Goal: Task Accomplishment & Management: Complete application form

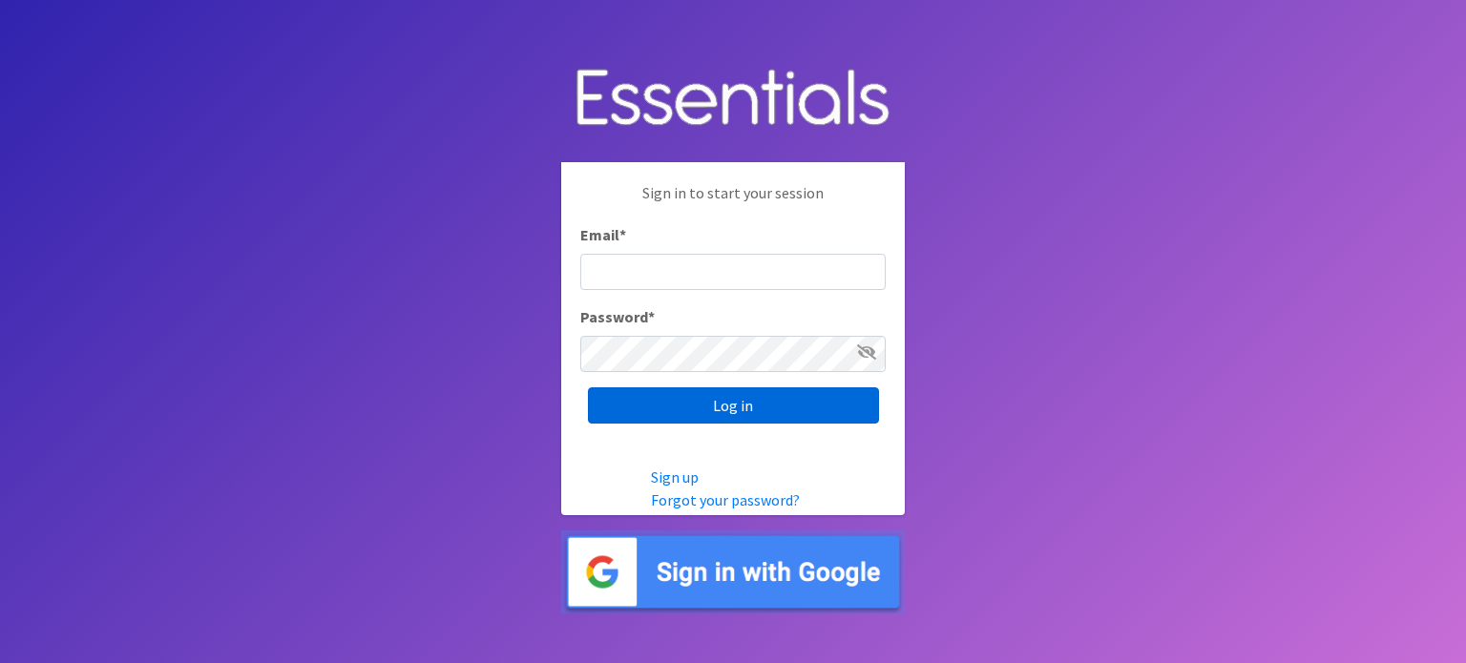
type input "[EMAIL_ADDRESS][DOMAIN_NAME]"
click at [719, 410] on input "Log in" at bounding box center [733, 405] width 291 height 36
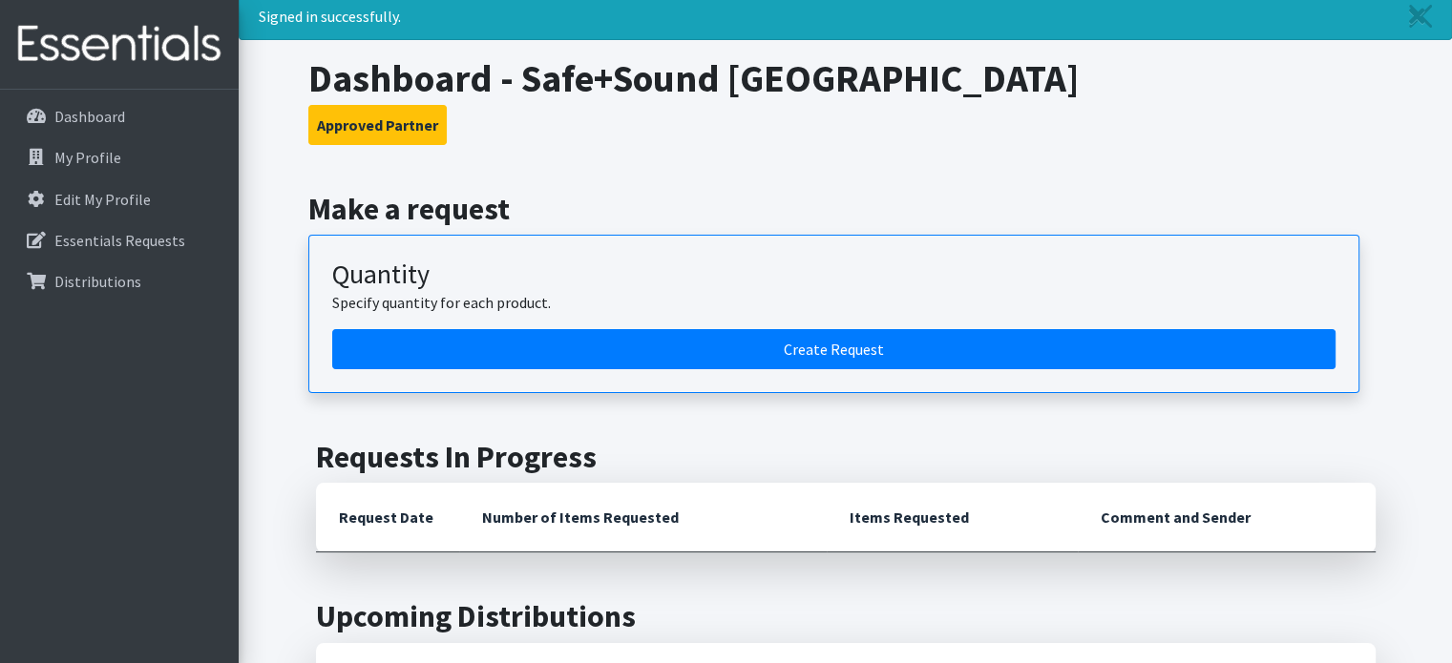
scroll to position [95, 0]
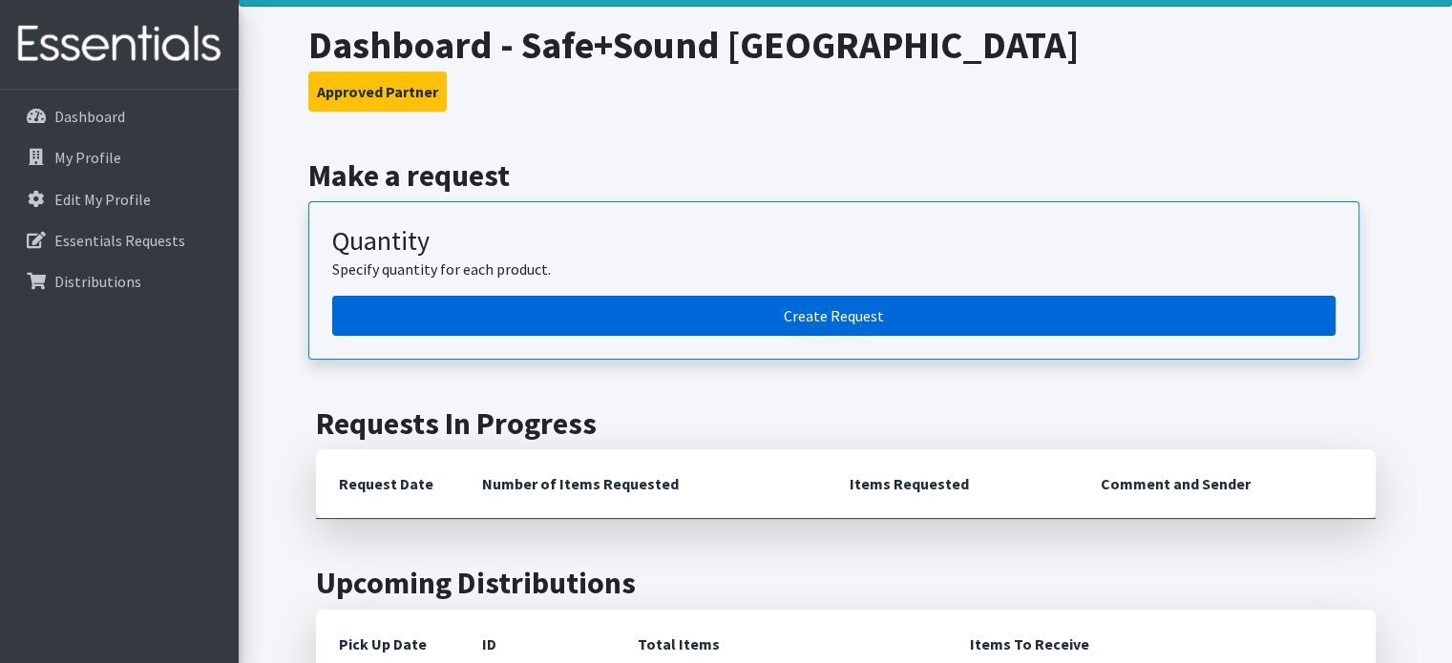
click at [914, 312] on link "Create Request" at bounding box center [833, 316] width 1003 height 40
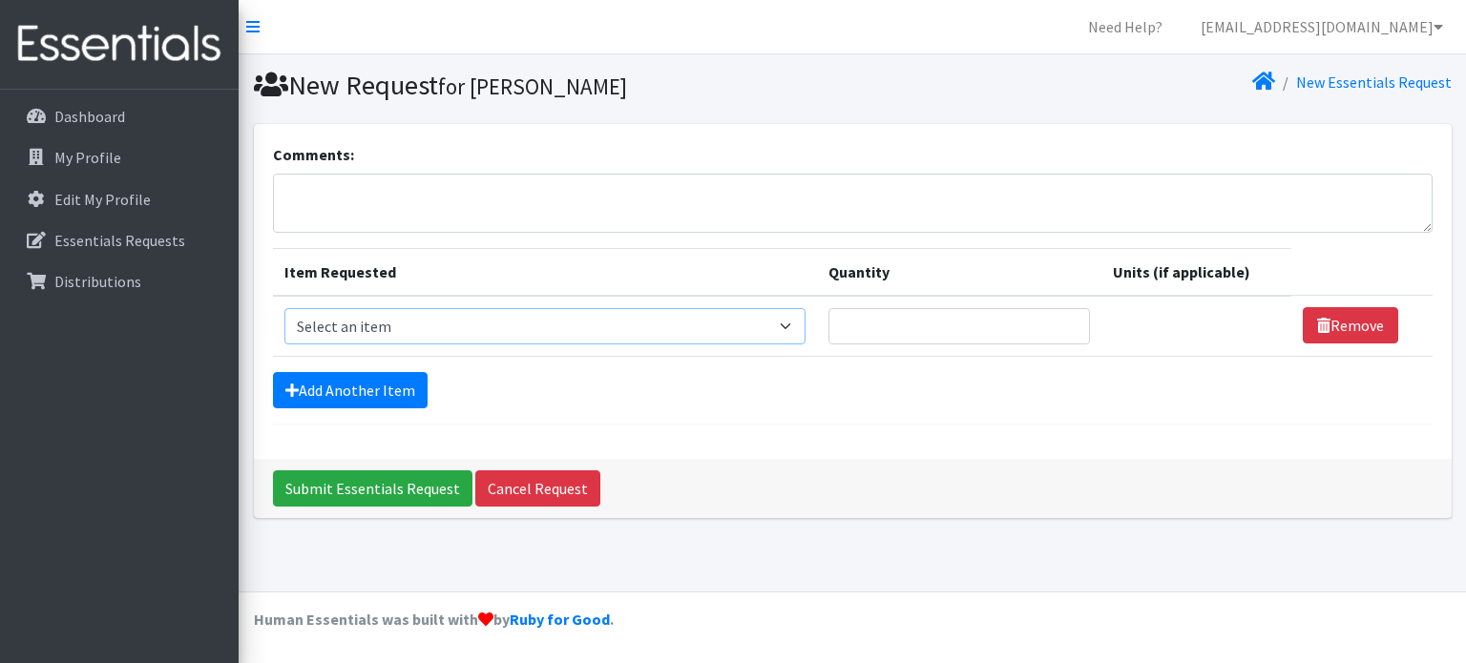
click at [623, 329] on select "Select an item # of Children this order will serve # of Individuals Living in H…" at bounding box center [544, 326] width 521 height 36
select select "13431"
click at [284, 308] on select "Select an item # of Children this order will serve # of Individuals Living in H…" at bounding box center [544, 326] width 521 height 36
click at [940, 324] on input "Quantity" at bounding box center [958, 326] width 261 height 36
type input "2"
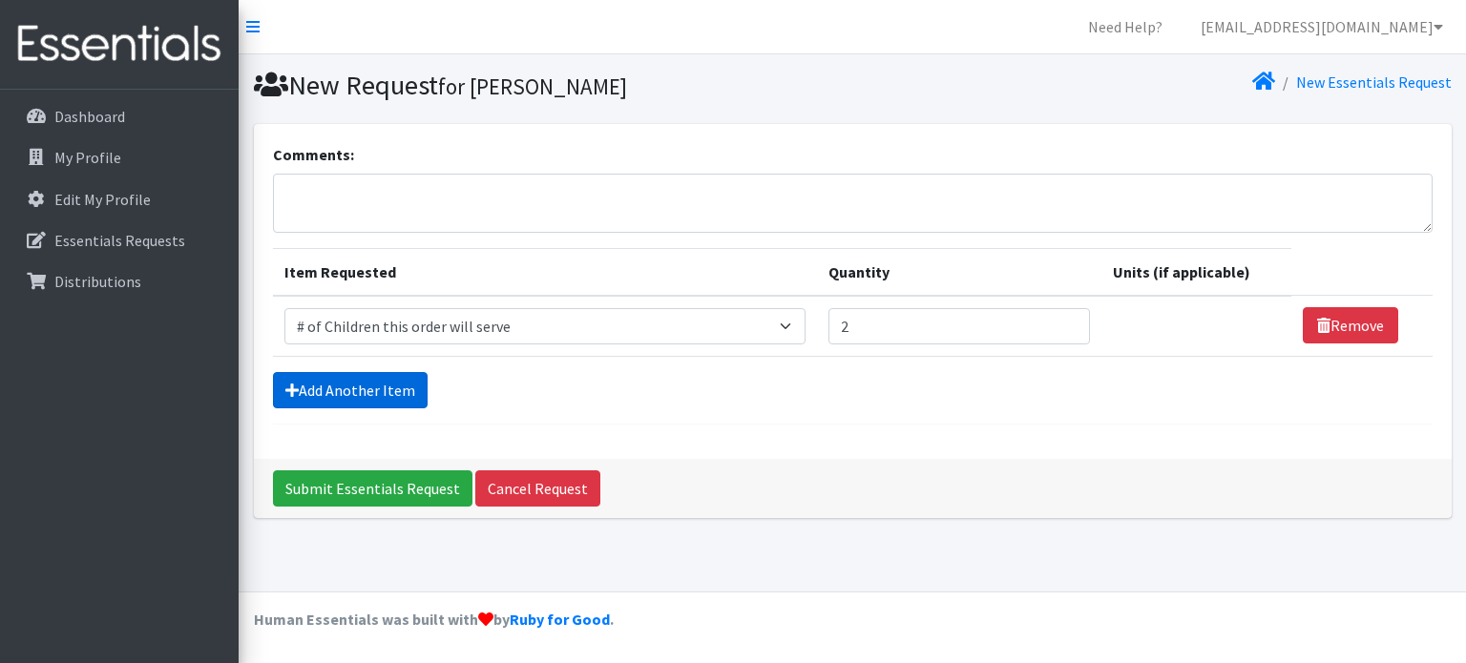
click at [357, 383] on link "Add Another Item" at bounding box center [350, 390] width 155 height 36
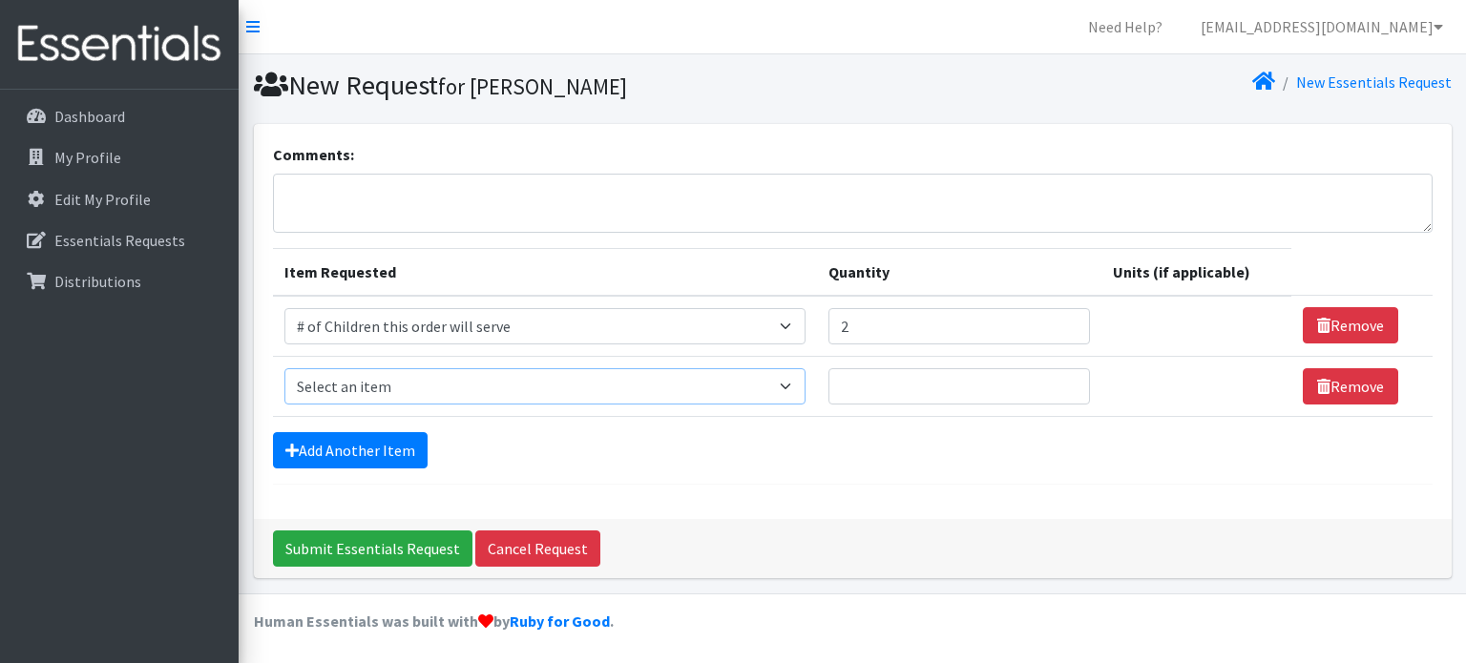
click at [428, 373] on select "Select an item # of Children this order will serve # of Individuals Living in H…" at bounding box center [544, 386] width 521 height 36
select select "6076"
click at [284, 368] on select "Select an item # of Children this order will serve # of Individuals Living in H…" at bounding box center [544, 386] width 521 height 36
click at [621, 324] on select "Select an item # of Children this order will serve # of Individuals Living in H…" at bounding box center [544, 326] width 521 height 36
click at [691, 320] on select "Select an item # of Children this order will serve # of Individuals Living in H…" at bounding box center [544, 326] width 521 height 36
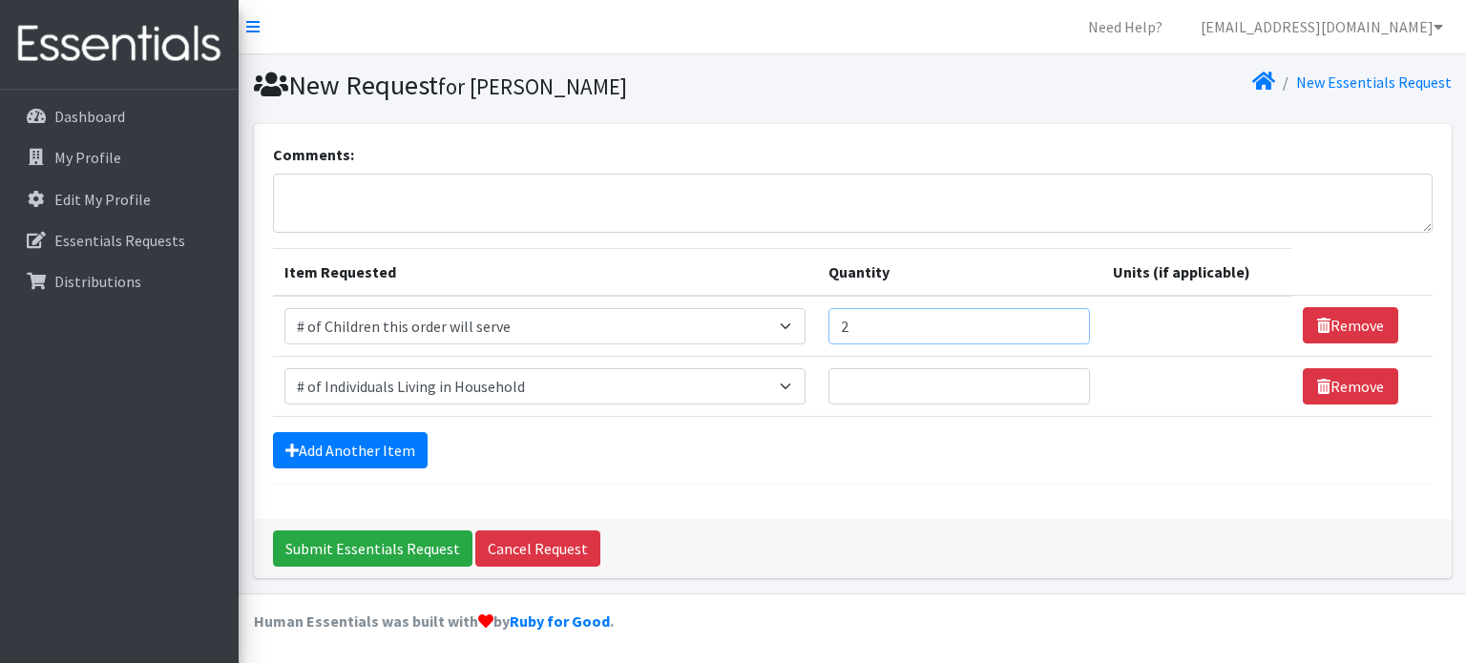
click at [950, 319] on input "2" at bounding box center [958, 326] width 261 height 36
type input "1"
click at [888, 388] on input "Quantity" at bounding box center [958, 386] width 261 height 36
type input "2"
click at [347, 449] on link "Add Another Item" at bounding box center [350, 450] width 155 height 36
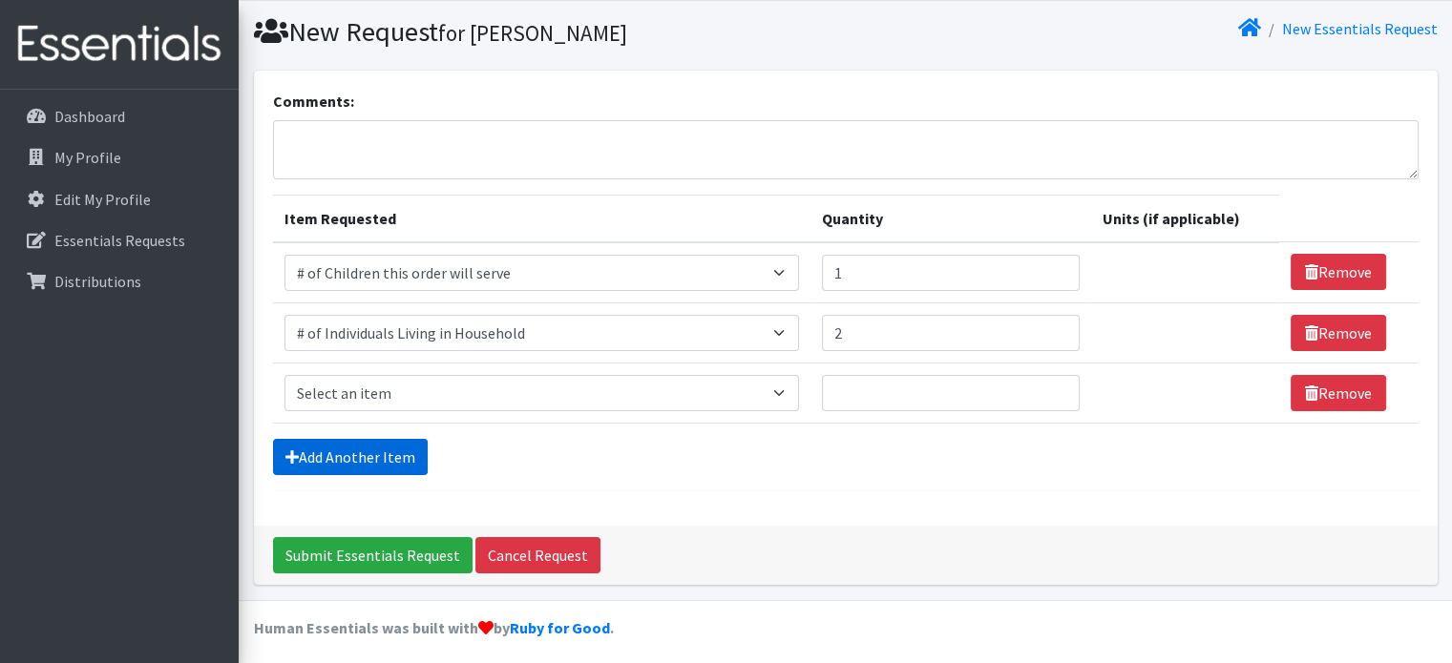
scroll to position [58, 0]
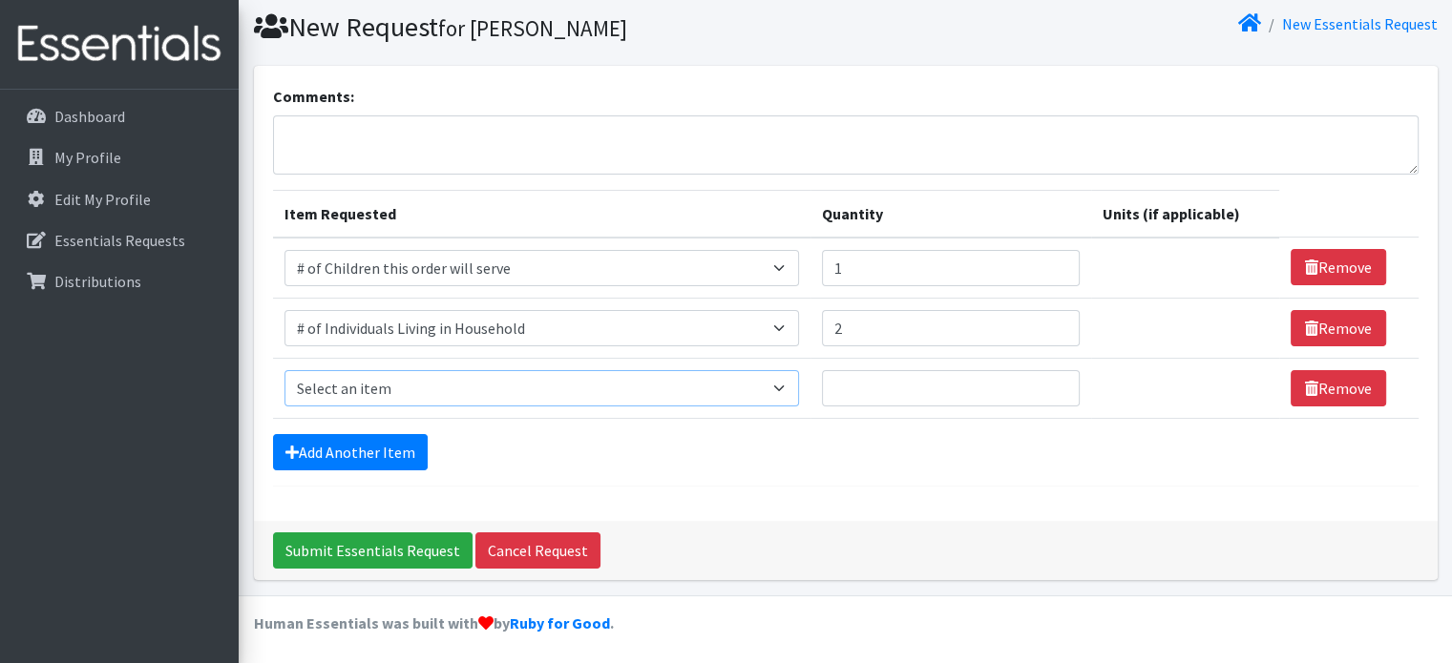
click at [464, 385] on select "Select an item # of Children this order will serve # of Individuals Living in H…" at bounding box center [541, 388] width 514 height 36
select select "1947"
click at [284, 370] on select "Select an item # of Children this order will serve # of Individuals Living in H…" at bounding box center [541, 388] width 514 height 36
click at [882, 388] on input "Quantity" at bounding box center [951, 388] width 258 height 36
type input "1"
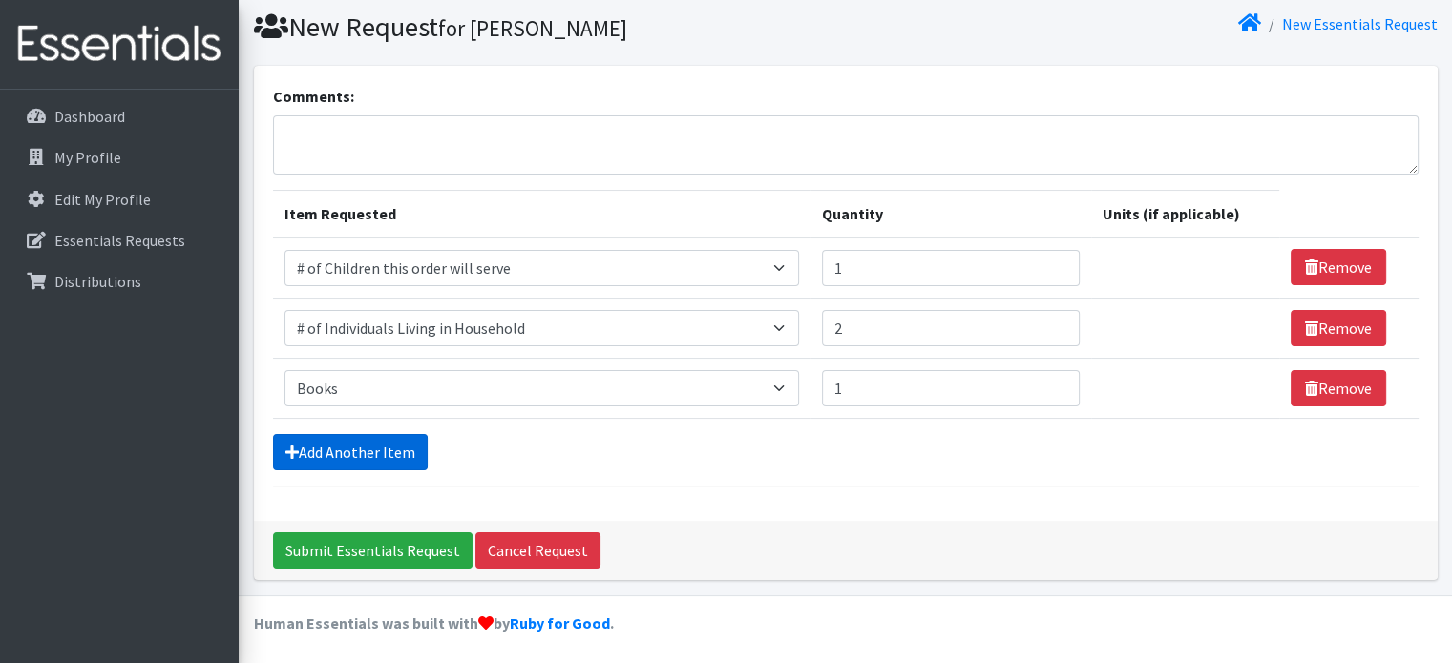
click at [368, 434] on link "Add Another Item" at bounding box center [350, 452] width 155 height 36
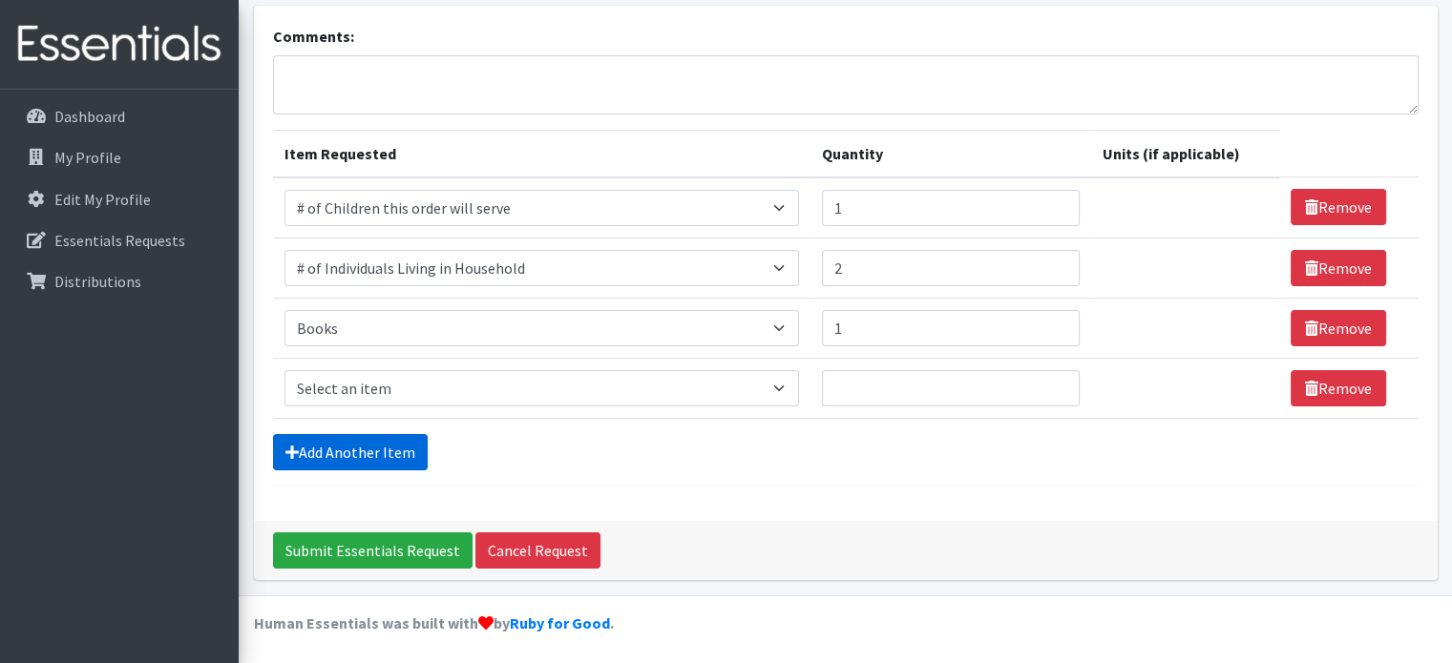
scroll to position [118, 0]
click at [405, 375] on select "Select an item # of Children this order will serve # of Individuals Living in H…" at bounding box center [541, 388] width 514 height 36
click at [354, 385] on select "Select an item # of Children this order will serve # of Individuals Living in H…" at bounding box center [541, 388] width 514 height 36
click at [473, 396] on select "Select an item # of Children this order will serve # of Individuals Living in H…" at bounding box center [541, 388] width 514 height 36
select select "1974"
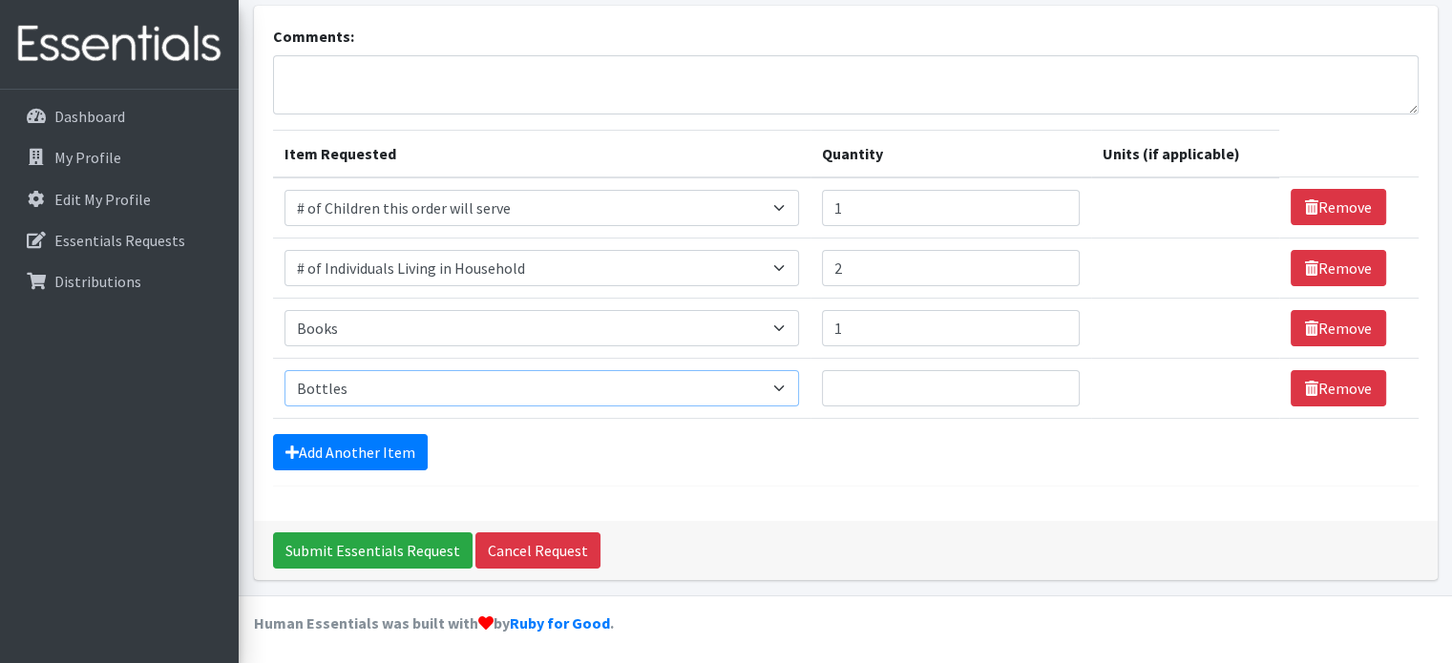
click at [284, 370] on select "Select an item # of Children this order will serve # of Individuals Living in H…" at bounding box center [541, 388] width 514 height 36
click at [881, 377] on input "Quantity" at bounding box center [951, 388] width 258 height 36
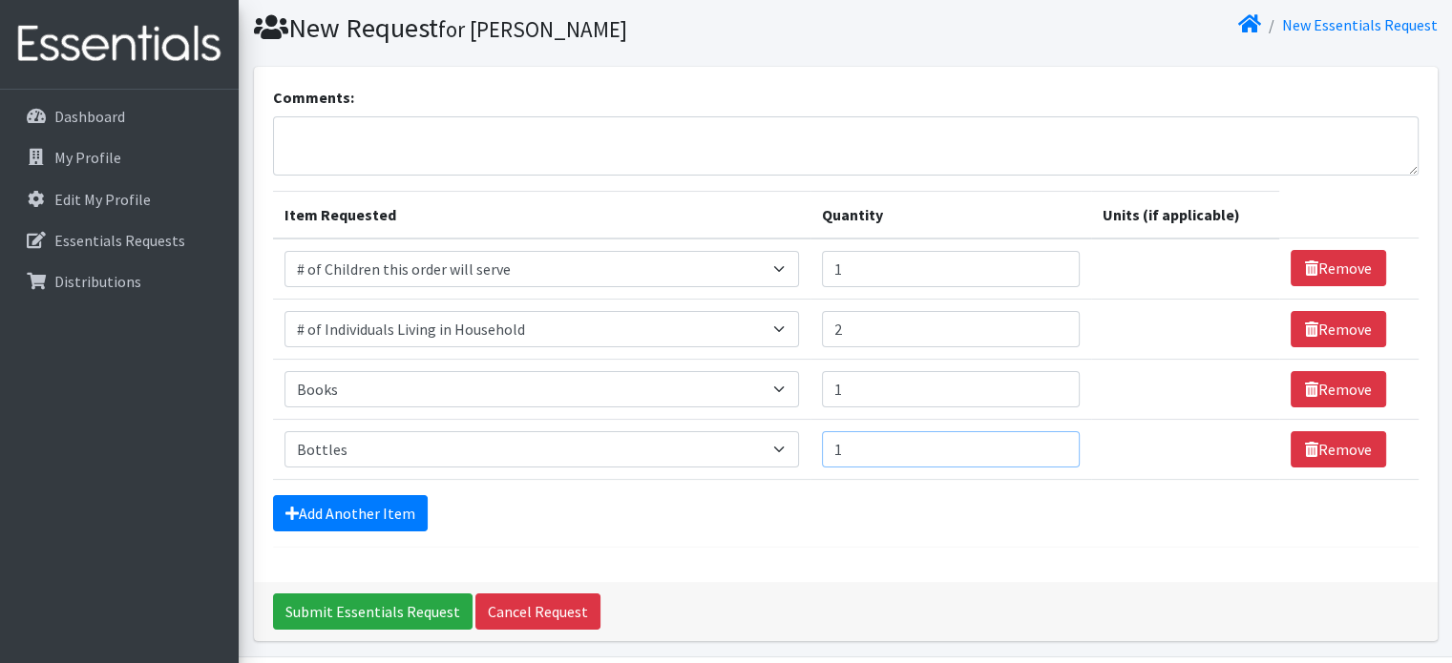
scroll to position [0, 0]
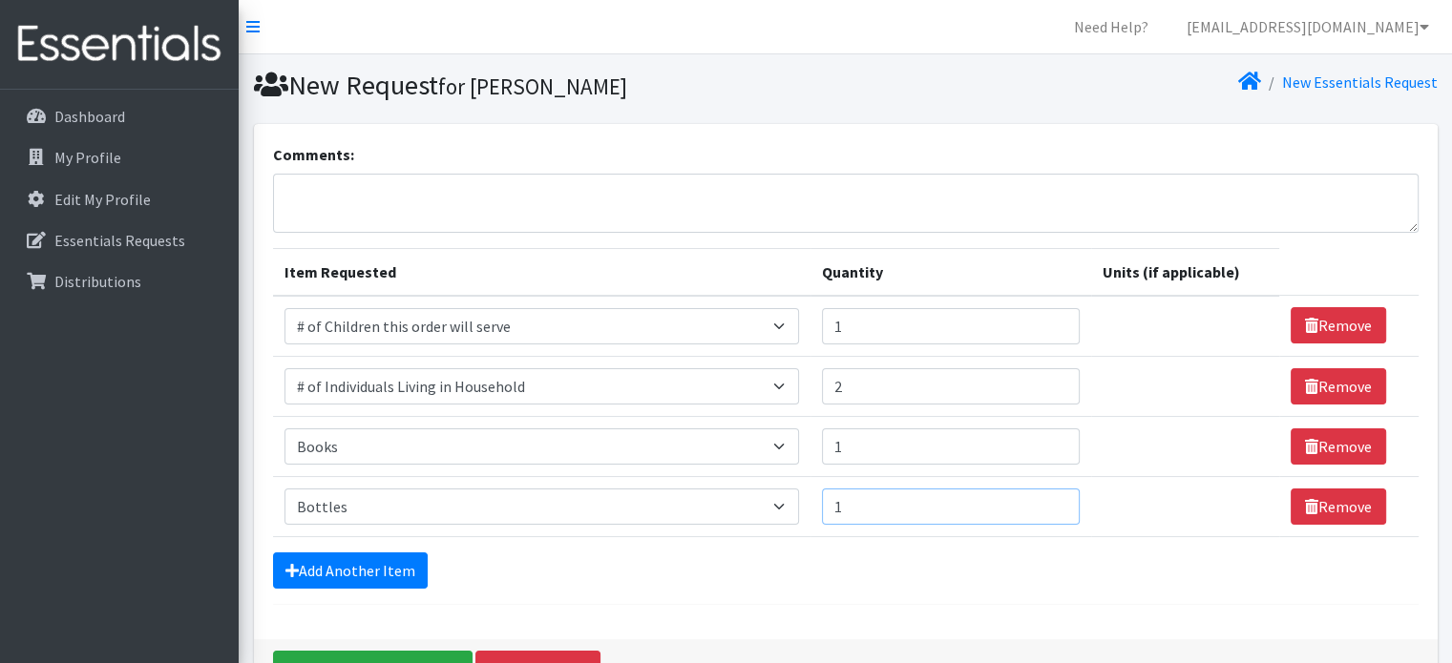
type input "1"
click at [435, 199] on textarea "Comments:" at bounding box center [845, 203] width 1145 height 59
type textarea "I"
drag, startPoint x: 473, startPoint y: 190, endPoint x: 405, endPoint y: 186, distance: 68.8
click at [405, 186] on textarea "Instead of bottles - if you have any straw sippy cups" at bounding box center [845, 203] width 1145 height 59
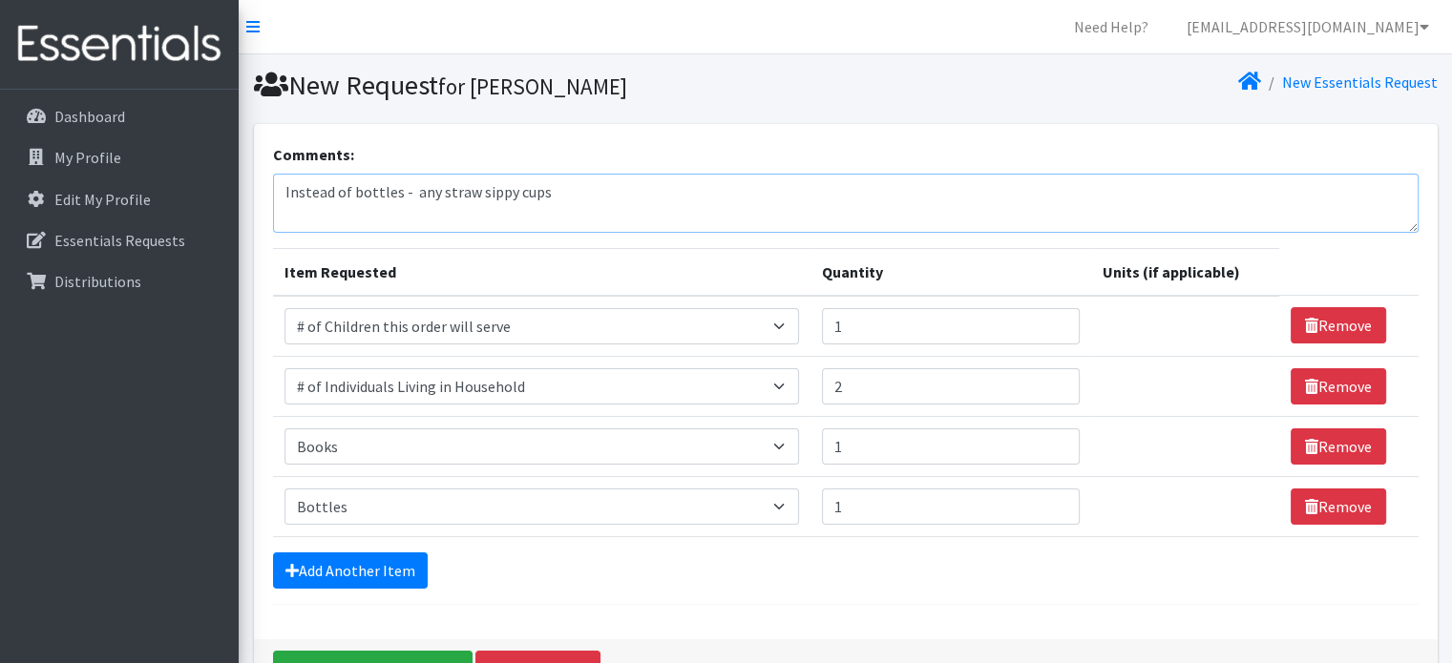
click at [576, 197] on textarea "Instead of bottles - any straw sippy cups" at bounding box center [845, 203] width 1145 height 59
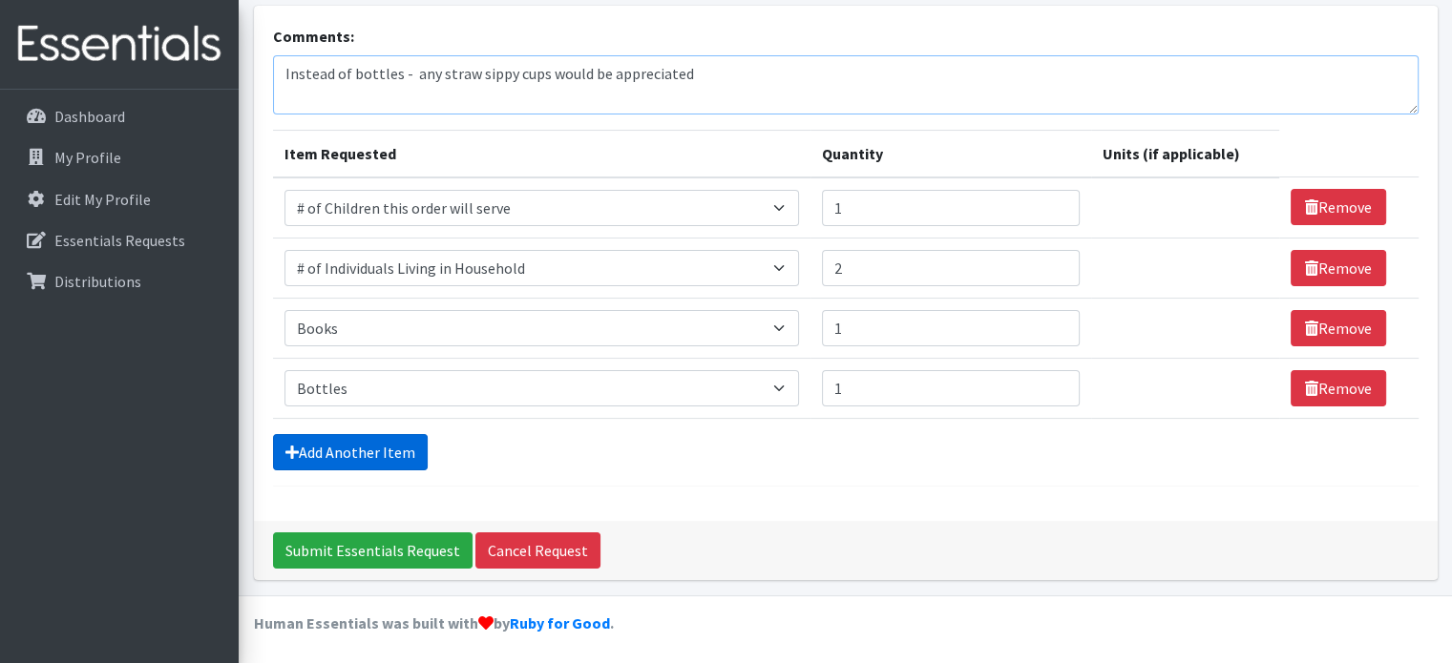
type textarea "Instead of bottles - any straw sippy cups would be appreciated"
click at [354, 449] on link "Add Another Item" at bounding box center [350, 452] width 155 height 36
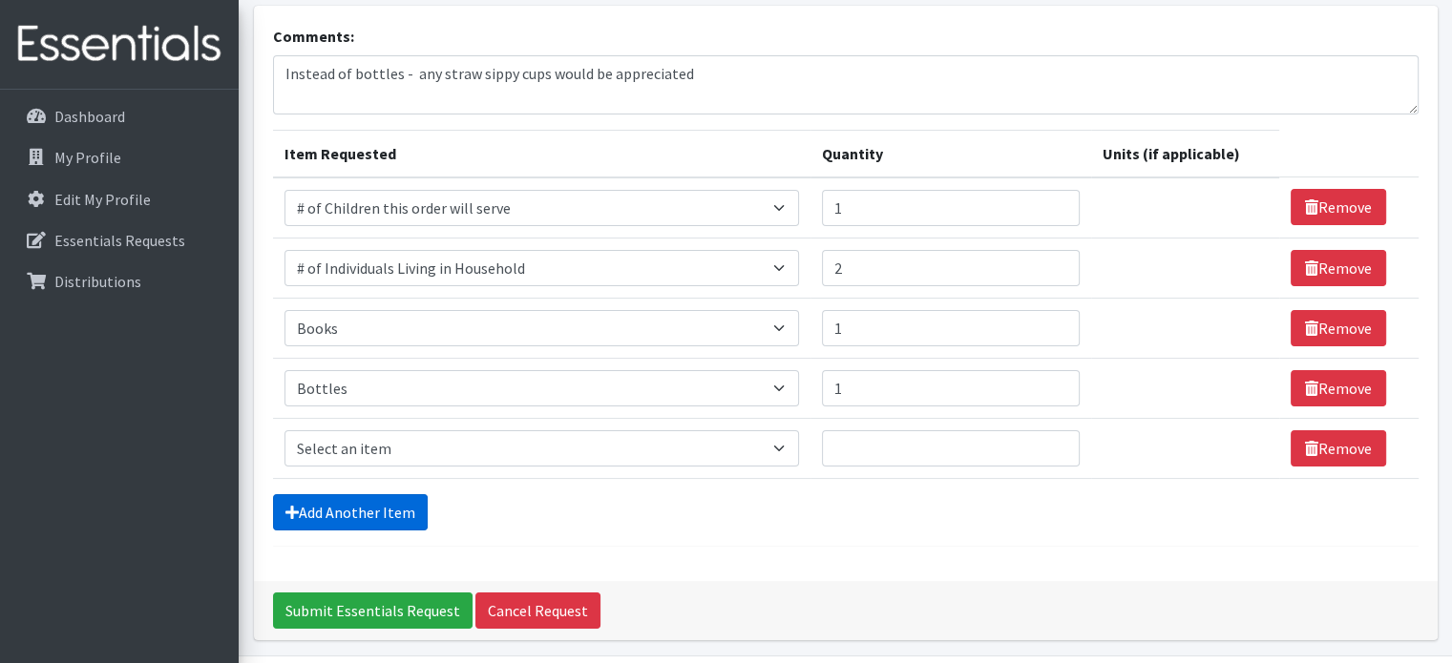
scroll to position [178, 0]
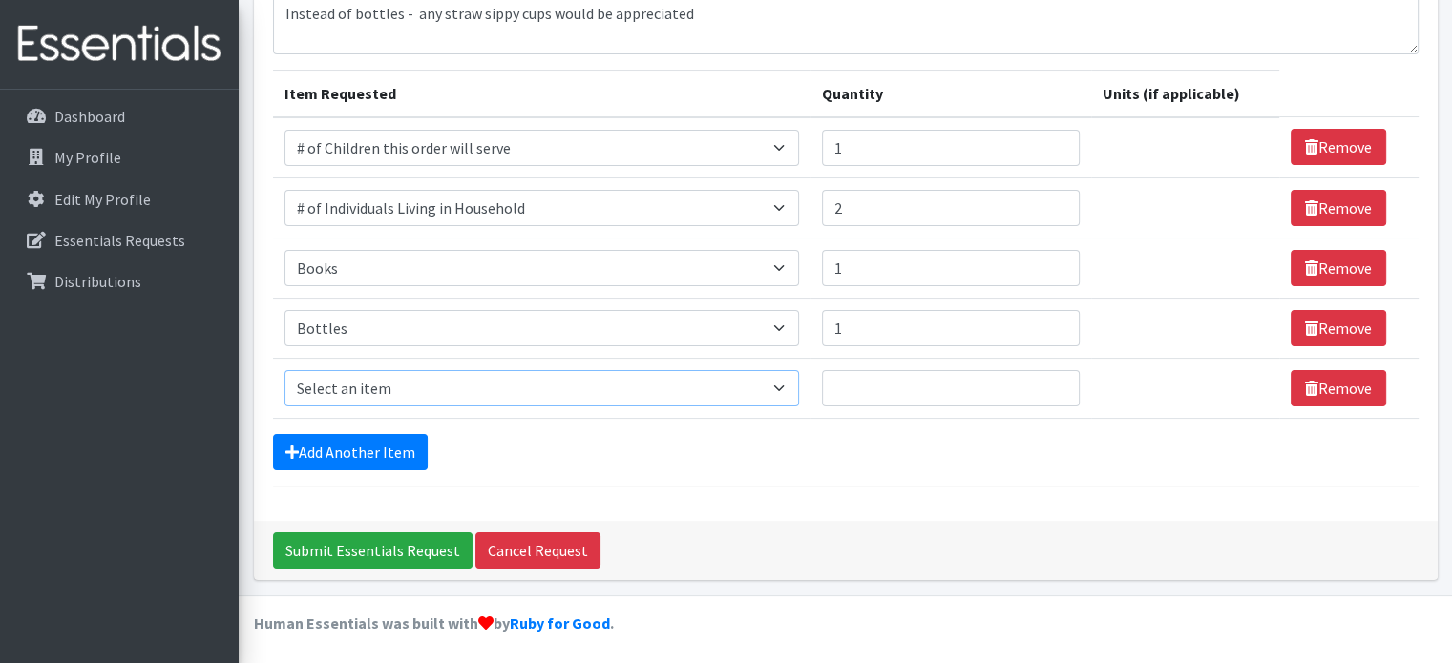
click at [366, 386] on select "Select an item # of Children this order will serve # of Individuals Living in H…" at bounding box center [541, 388] width 514 height 36
drag, startPoint x: 886, startPoint y: 332, endPoint x: 749, endPoint y: 323, distance: 136.8
click at [749, 323] on tr "Item Requested Select an item # of Children this order will serve # of Individu…" at bounding box center [845, 328] width 1145 height 60
type input "2"
click at [681, 372] on select "Select an item # of Children this order will serve # of Individuals Living in H…" at bounding box center [541, 388] width 514 height 36
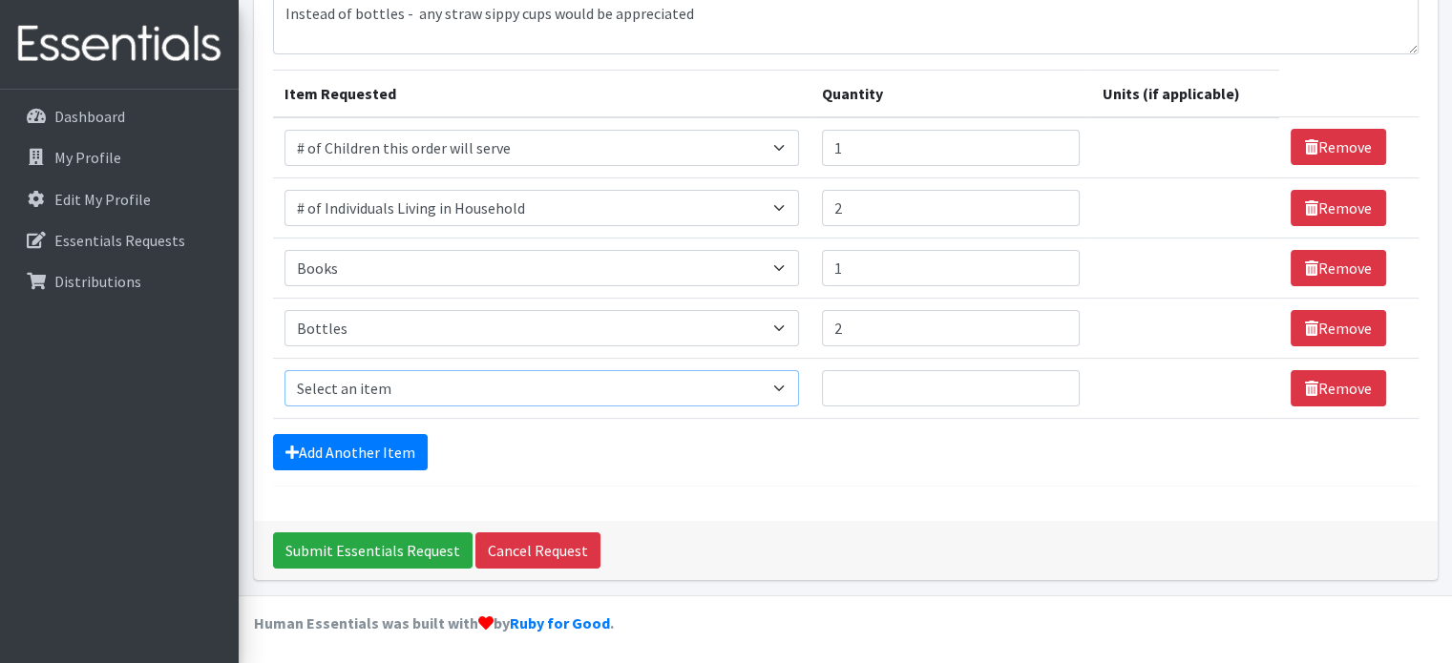
select select "13431"
click at [284, 370] on select "Select an item # of Children this order will serve # of Individuals Living in H…" at bounding box center [541, 388] width 514 height 36
click at [878, 391] on input "Quantity" at bounding box center [951, 388] width 258 height 36
type input "1"
click at [369, 447] on link "Add Another Item" at bounding box center [350, 452] width 155 height 36
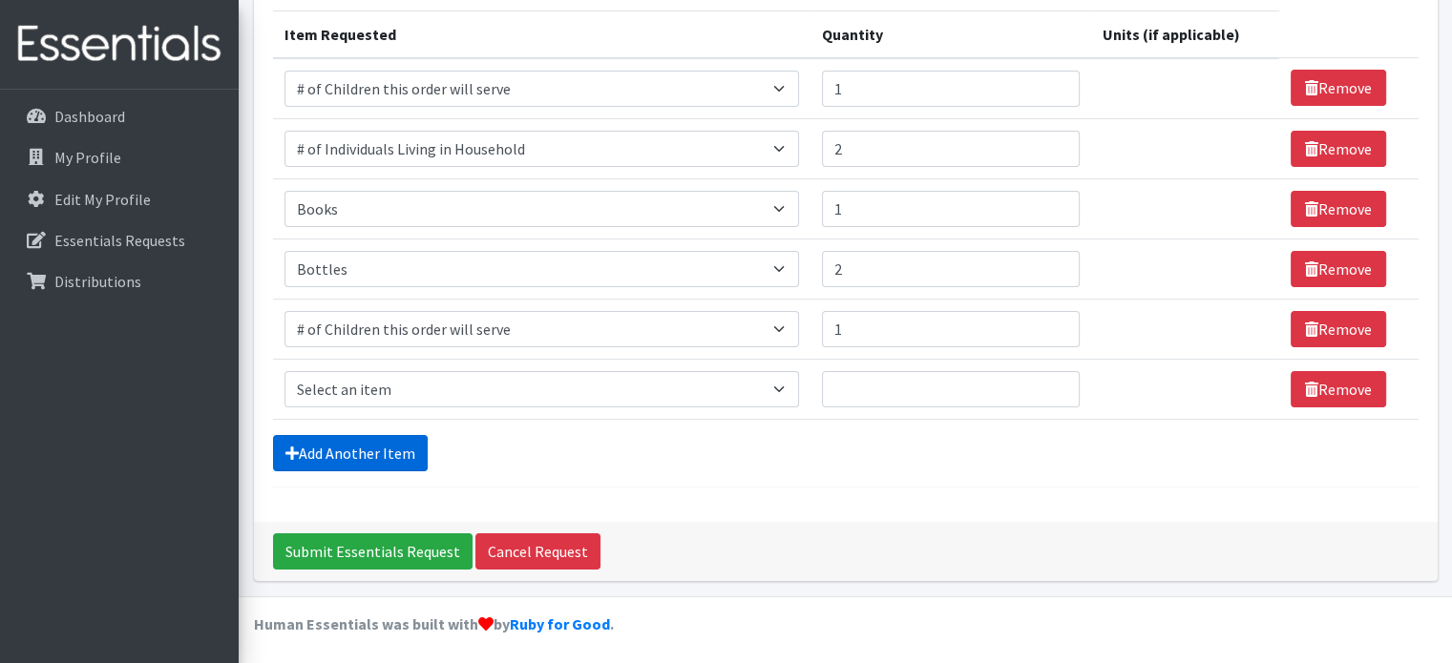
scroll to position [239, 0]
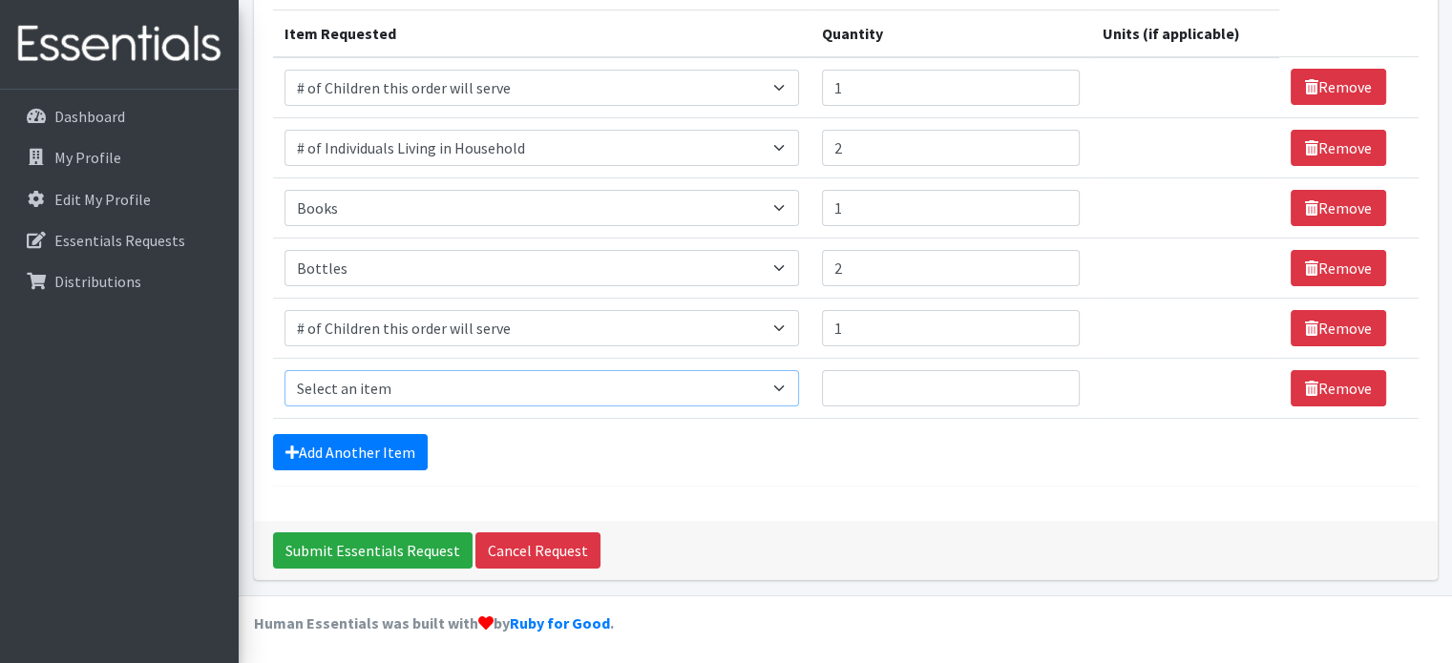
click at [416, 383] on select "Select an item # of Children this order will serve # of Individuals Living in H…" at bounding box center [541, 388] width 514 height 36
select select "6076"
click at [284, 370] on select "Select an item # of Children this order will serve # of Individuals Living in H…" at bounding box center [541, 388] width 514 height 36
click at [904, 377] on input "Quantity" at bounding box center [951, 388] width 258 height 36
type input "3"
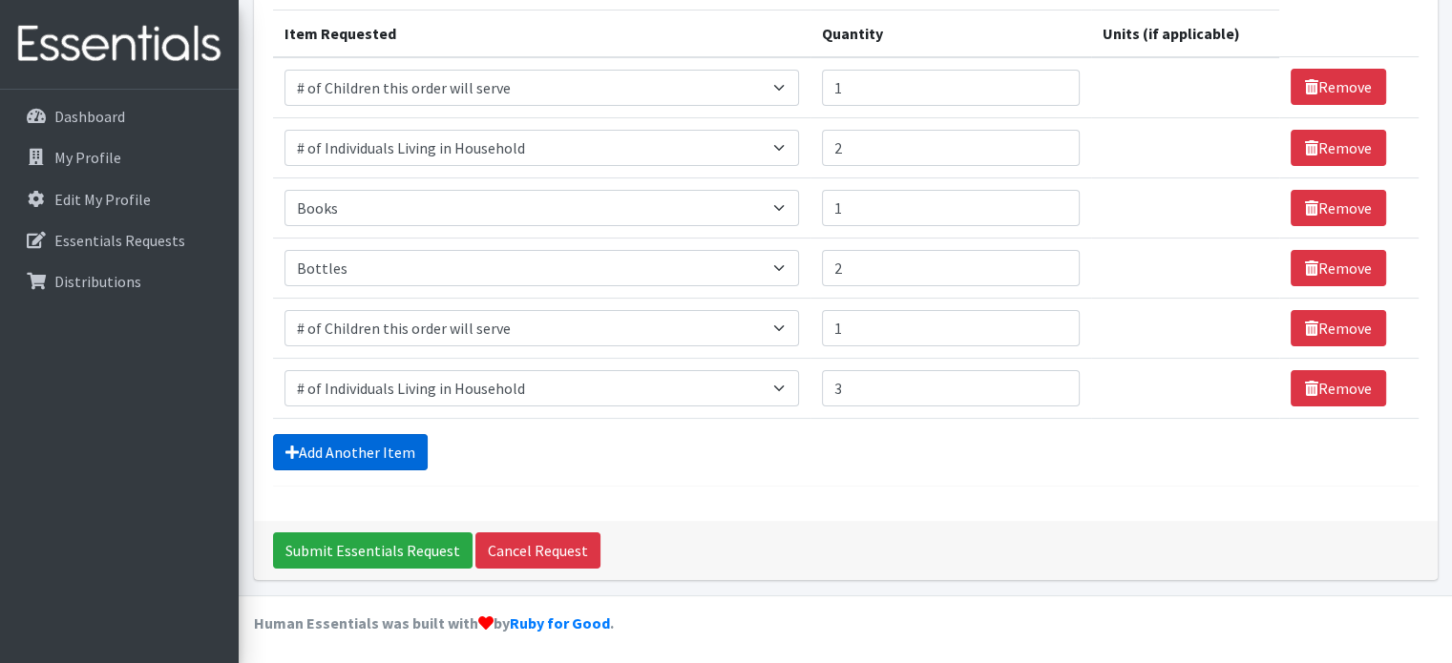
click at [368, 457] on link "Add Another Item" at bounding box center [350, 452] width 155 height 36
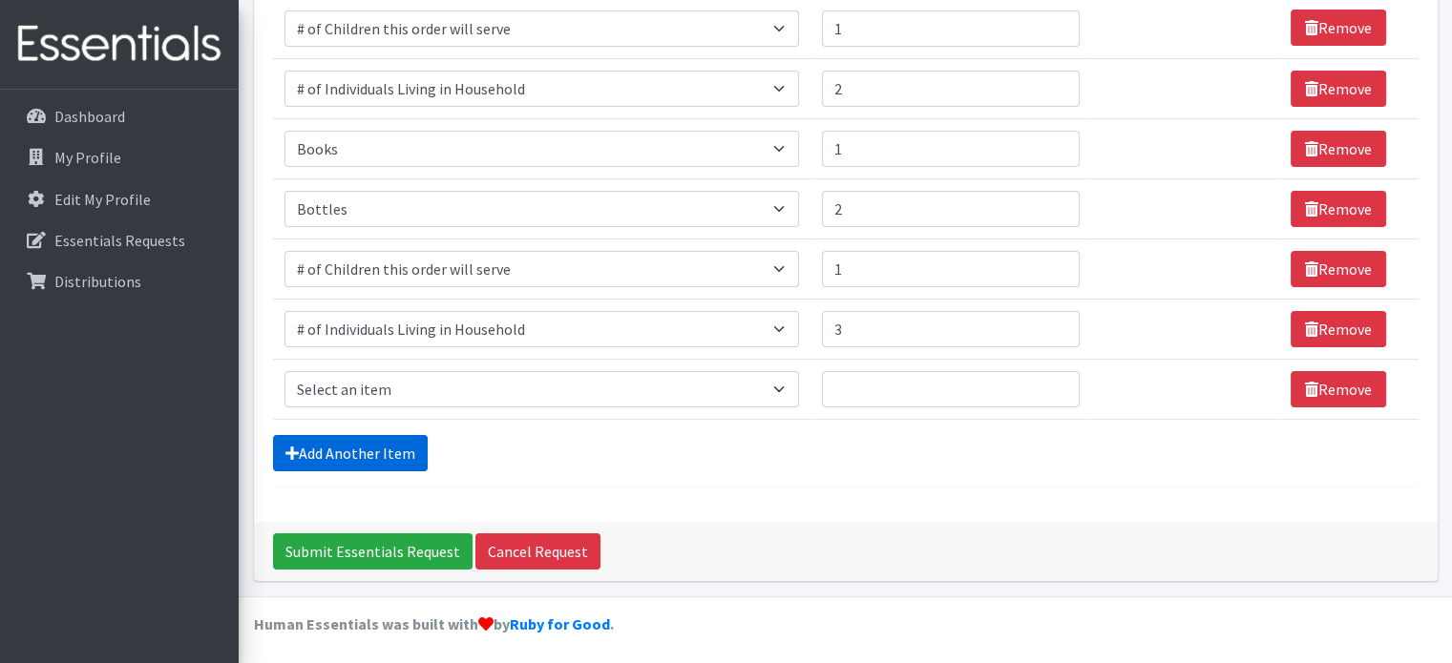
scroll to position [298, 0]
click at [432, 388] on select "Select an item # of Children this order will serve # of Individuals Living in H…" at bounding box center [541, 389] width 514 height 36
select select "5716"
click at [284, 371] on select "Select an item # of Children this order will serve # of Individuals Living in H…" at bounding box center [541, 389] width 514 height 36
click at [899, 386] on input "Quantity" at bounding box center [951, 389] width 258 height 36
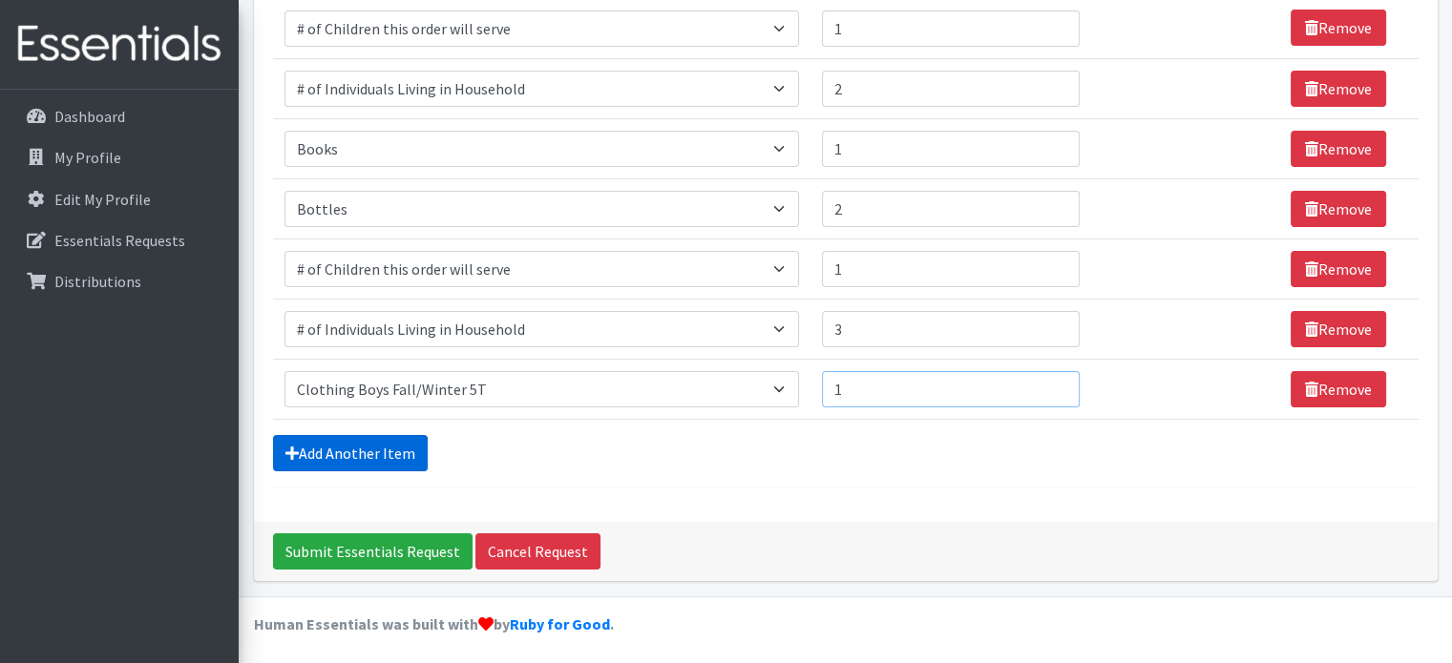
type input "1"
click at [322, 443] on link "Add Another Item" at bounding box center [350, 453] width 155 height 36
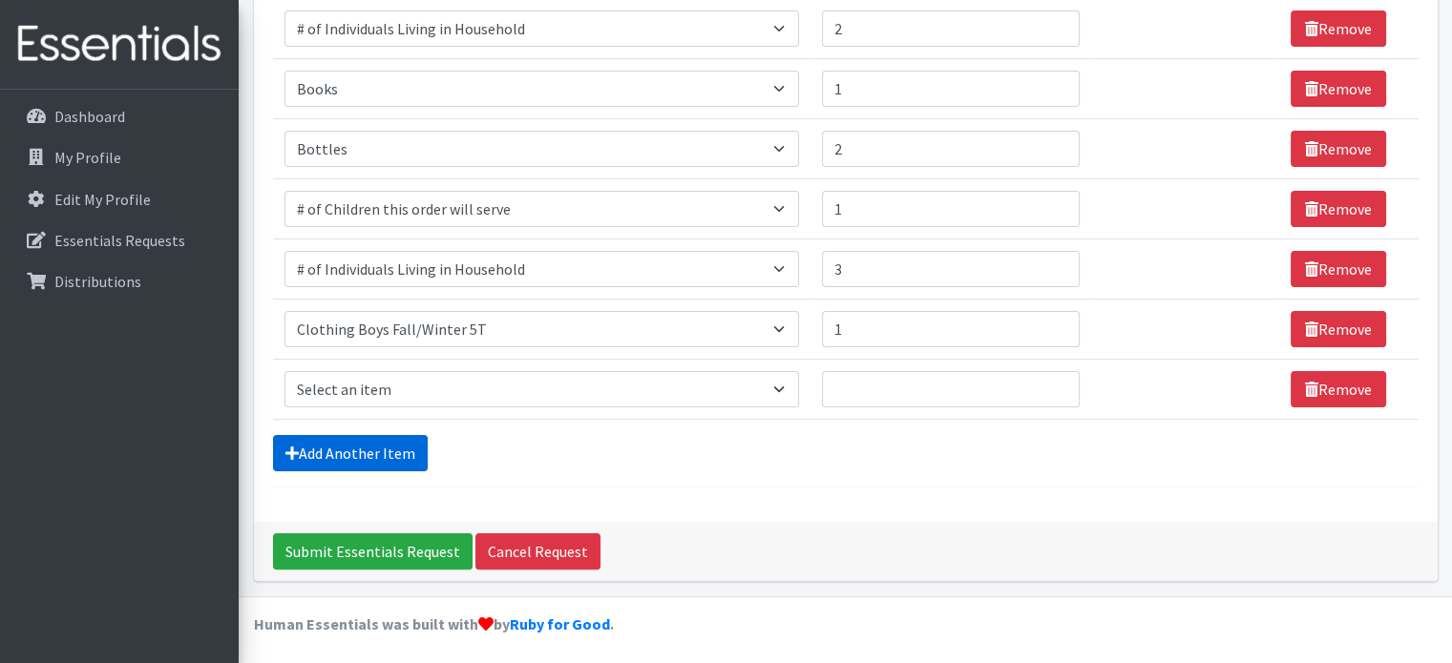
scroll to position [359, 0]
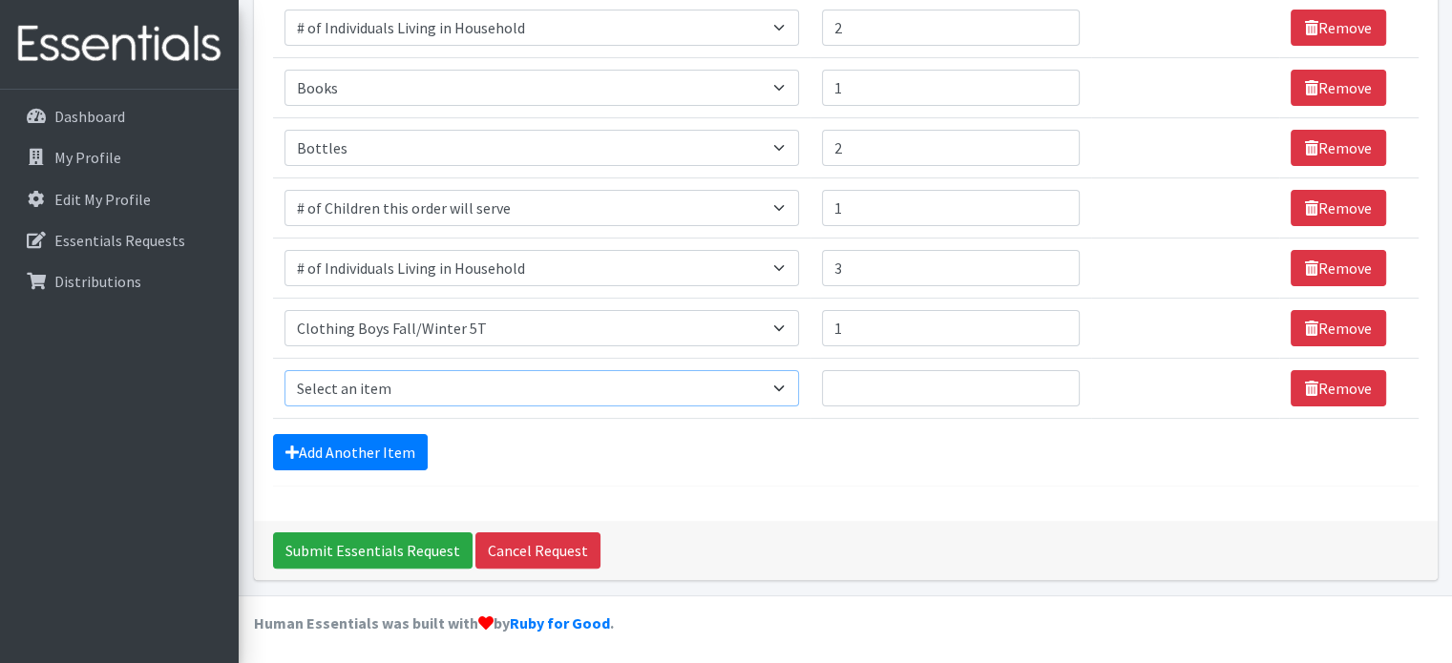
click at [446, 388] on select "Select an item # of Children this order will serve # of Individuals Living in H…" at bounding box center [541, 388] width 514 height 36
select select "1929"
click at [284, 370] on select "Select an item # of Children this order will serve # of Individuals Living in H…" at bounding box center [541, 388] width 514 height 36
click at [912, 391] on input "Quantity" at bounding box center [951, 388] width 258 height 36
type input "2"
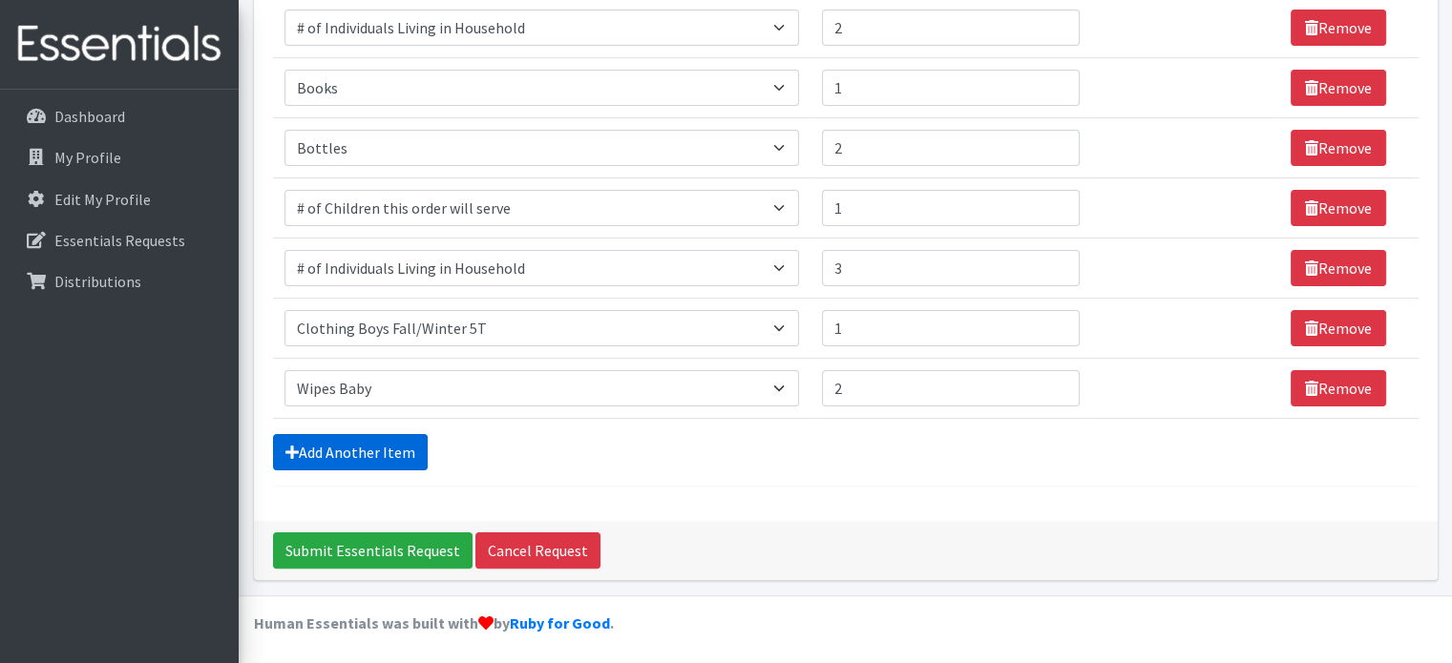
click at [342, 444] on link "Add Another Item" at bounding box center [350, 452] width 155 height 36
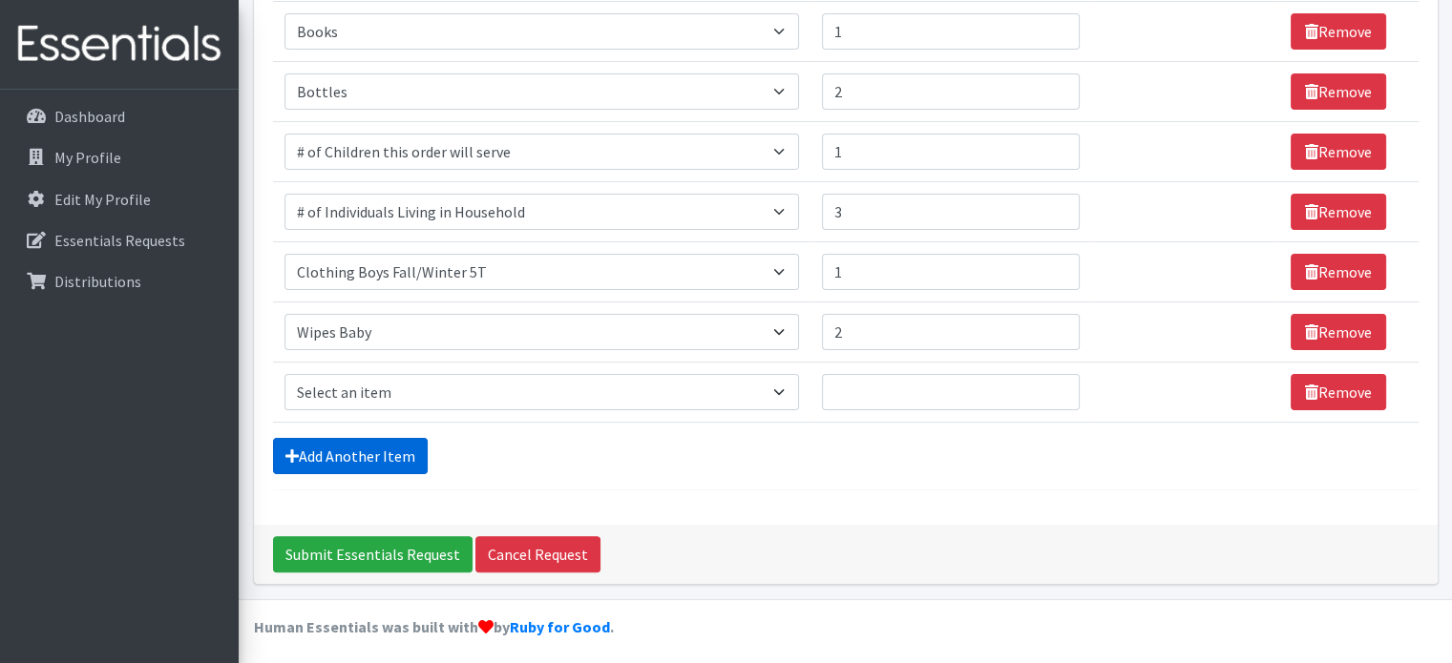
scroll to position [418, 0]
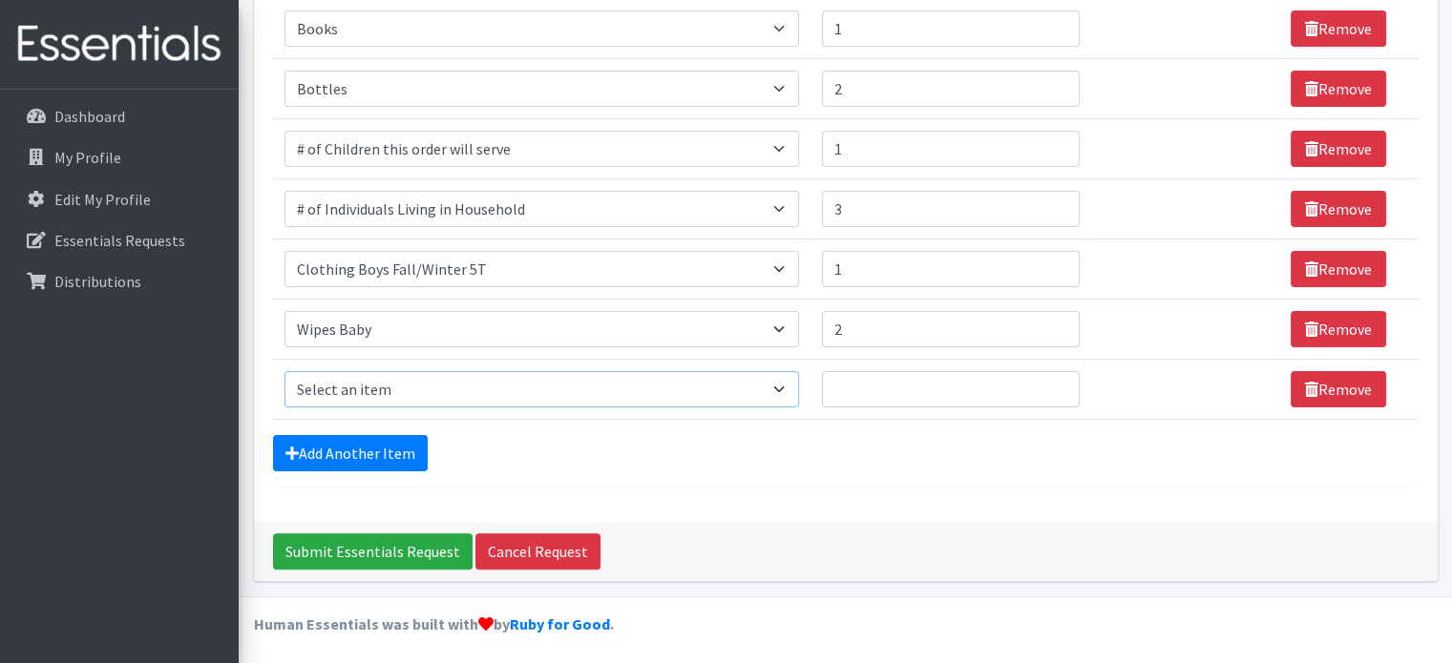
click at [380, 391] on select "Select an item # of Children this order will serve # of Individuals Living in H…" at bounding box center [541, 389] width 514 height 36
click at [1008, 383] on input "Quantity" at bounding box center [951, 389] width 258 height 36
click at [542, 373] on select "Select an item # of Children this order will serve # of Individuals Living in H…" at bounding box center [541, 389] width 514 height 36
select select "15477"
click at [284, 371] on select "Select an item # of Children this order will serve # of Individuals Living in H…" at bounding box center [541, 389] width 514 height 36
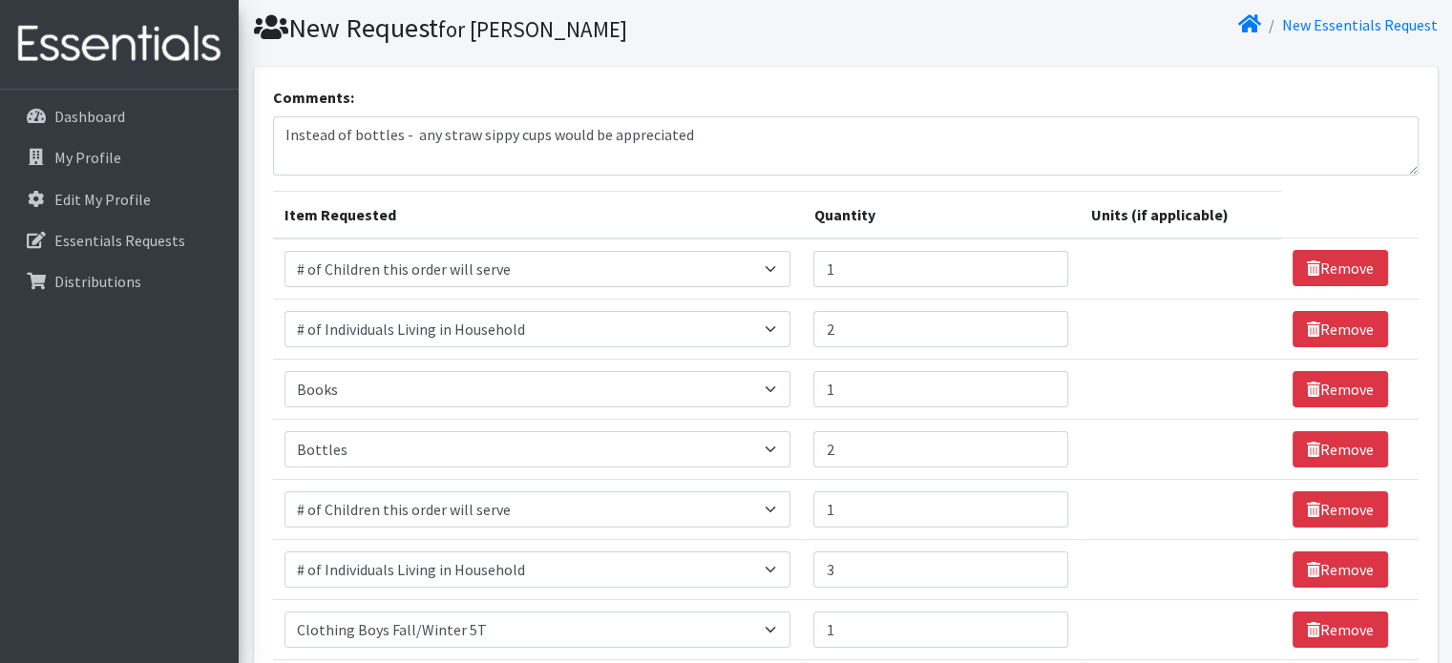
scroll to position [36, 0]
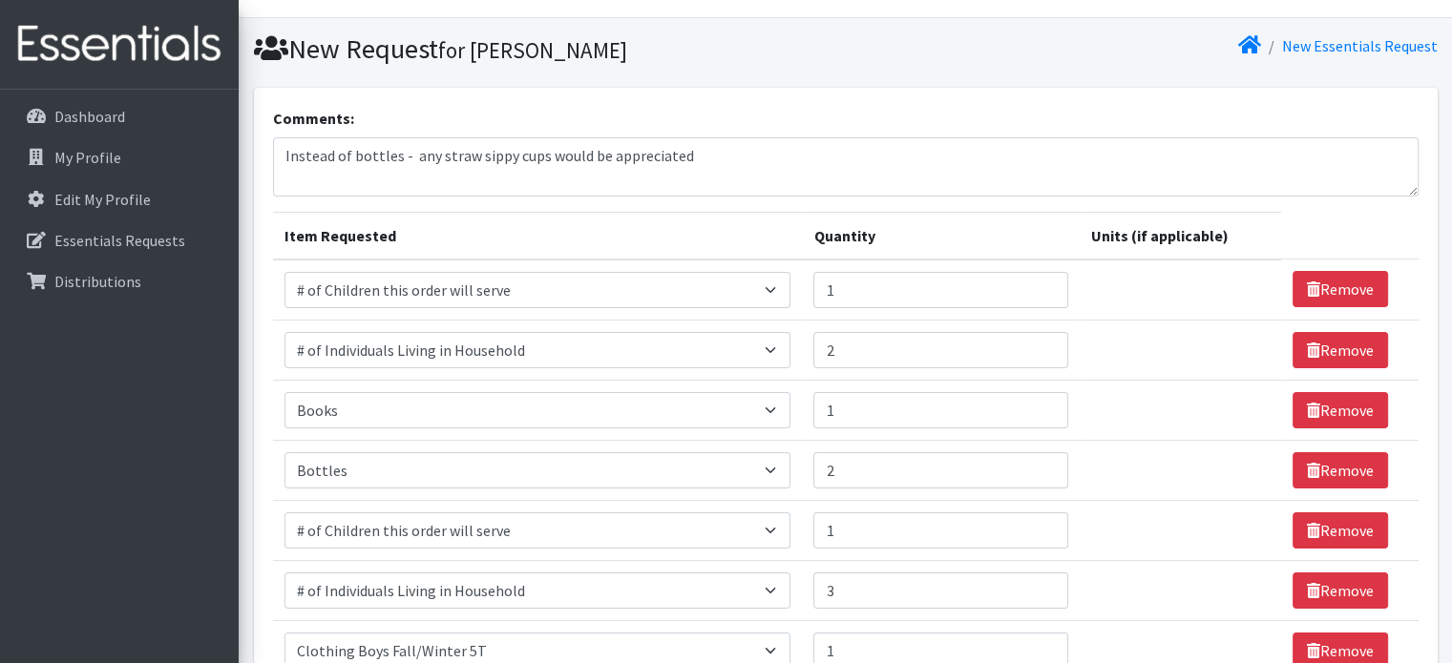
click at [684, 88] on div "Comments: Instead of bottles - any straw sippy cups would be appreciated Item R…" at bounding box center [845, 496] width 1183 height 816
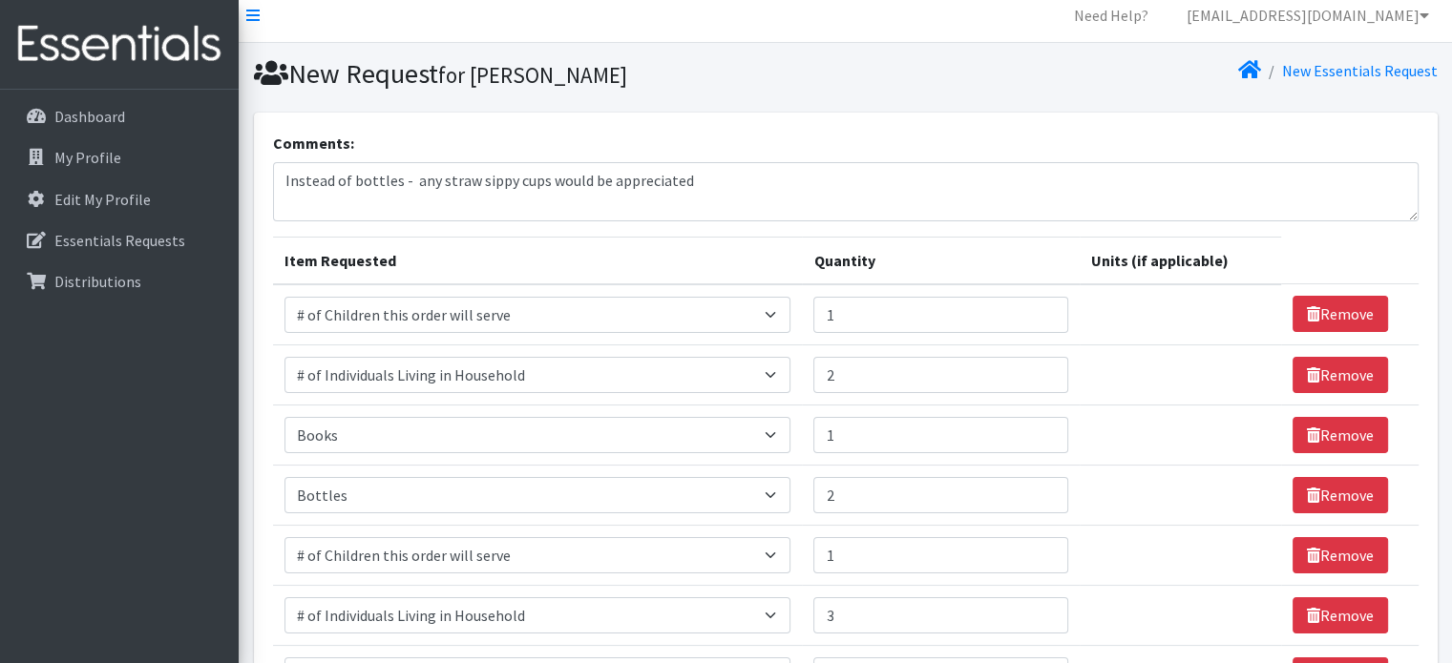
scroll to position [0, 0]
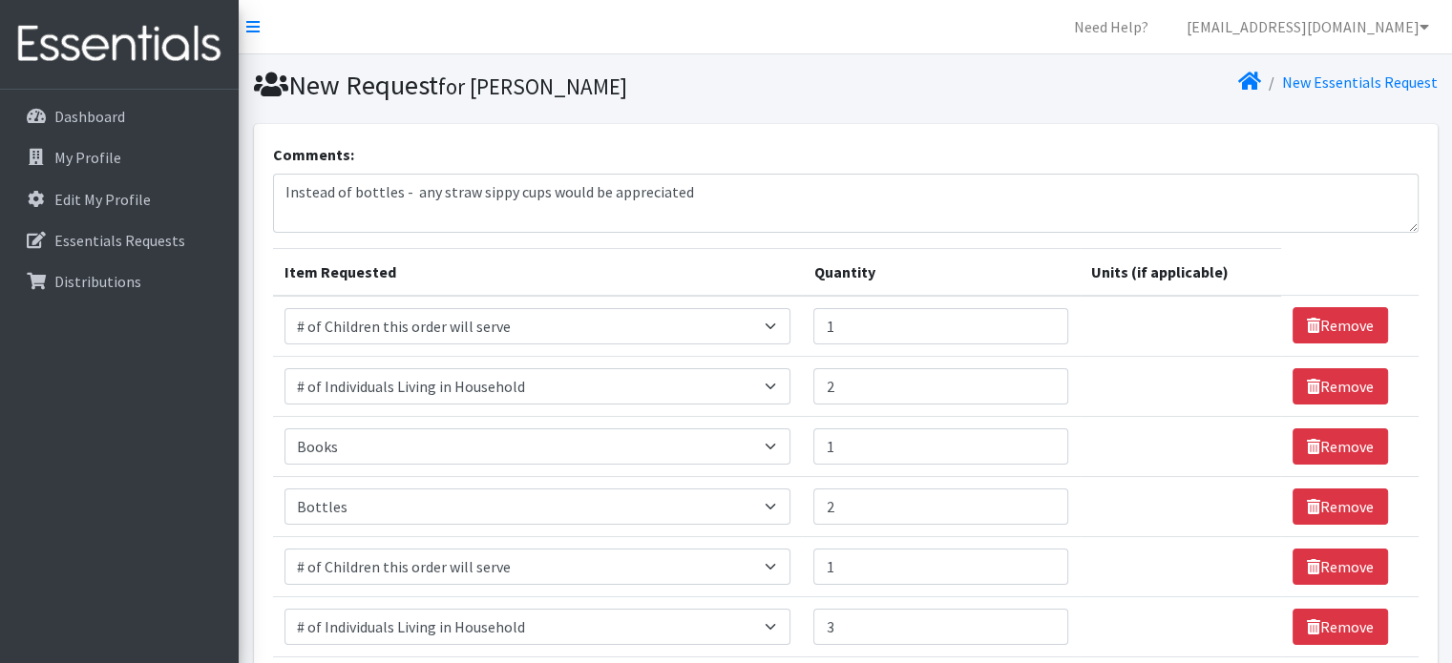
click at [261, 24] on nav "Need Help? hrodriguez@safe-sound.org My Co-Workers My Profile Logout" at bounding box center [845, 27] width 1213 height 54
click at [248, 26] on icon at bounding box center [252, 26] width 13 height 15
